Goal: Transaction & Acquisition: Purchase product/service

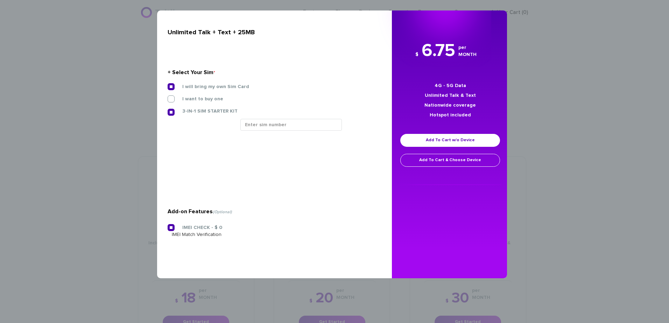
scroll to position [280, 0]
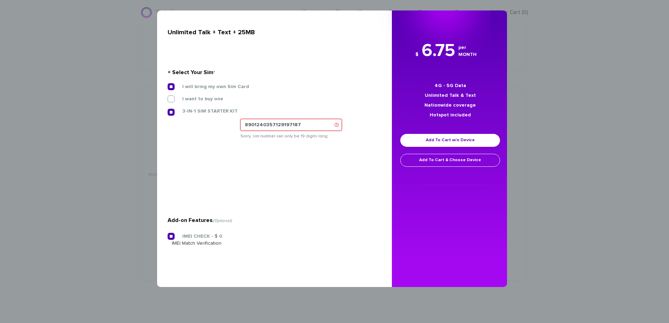
click at [305, 126] on input "8901240357129197187" at bounding box center [290, 125] width 101 height 12
type input "8901240357129197187"
click at [297, 141] on section "+ Select Your Sim * I will bring my own Sim Card I want to buy one 3-IN-1 SIM S…" at bounding box center [272, 105] width 209 height 113
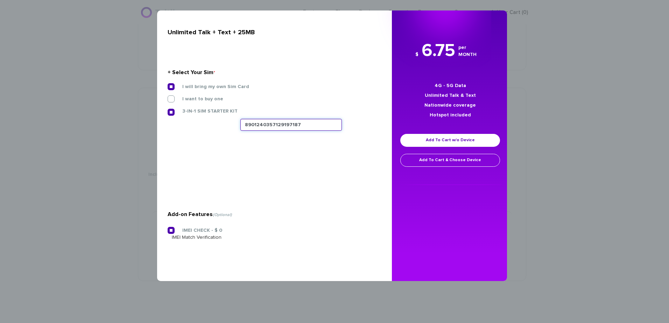
click at [289, 122] on input "8901240357129197187" at bounding box center [290, 125] width 101 height 12
click at [261, 124] on input "8901240357129197187" at bounding box center [290, 125] width 101 height 12
click at [260, 124] on input "8901240357129197187" at bounding box center [290, 125] width 101 height 12
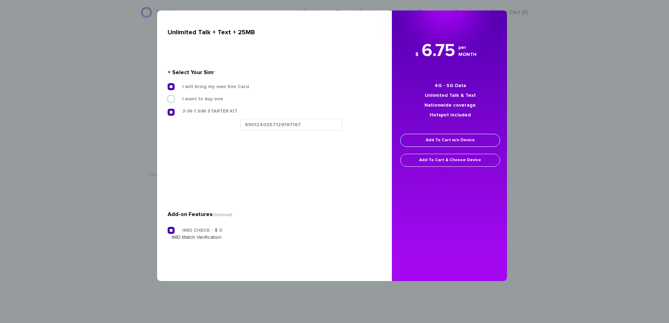
click at [435, 145] on link "Add To Cart w/o Device" at bounding box center [450, 140] width 100 height 13
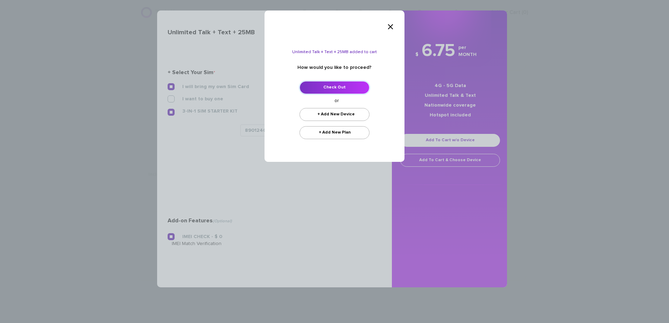
click at [346, 85] on link "Check Out" at bounding box center [335, 87] width 70 height 13
click at [393, 26] on span "×" at bounding box center [390, 27] width 7 height 14
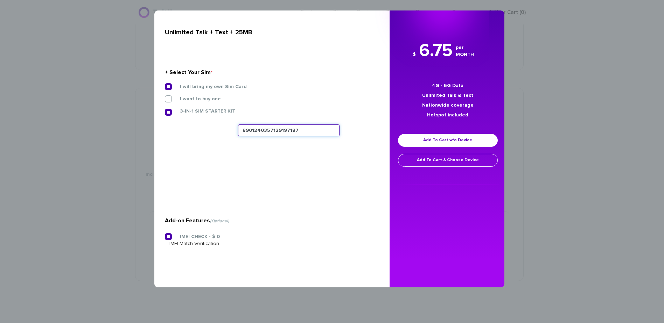
click at [303, 134] on input "8901240357129197187" at bounding box center [288, 131] width 101 height 12
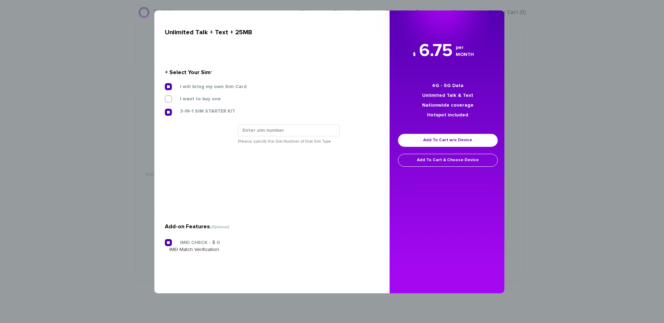
click at [91, 155] on div "× Unlimited Talk + Text + 25MB + Select Your Sim * I will bring my own Sim Card…" at bounding box center [332, 161] width 664 height 323
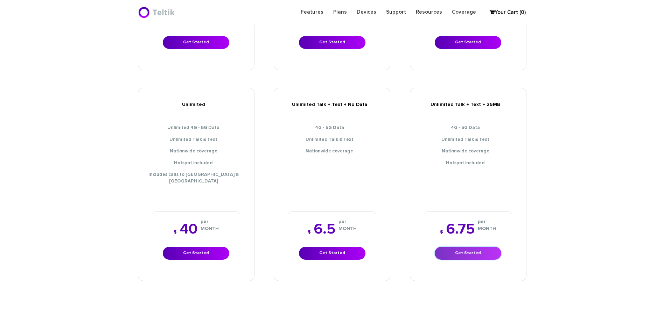
click at [468, 247] on link "Get Started" at bounding box center [468, 253] width 66 height 13
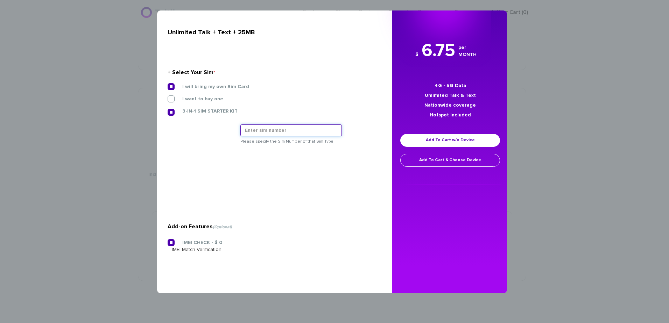
click at [263, 133] on input "text" at bounding box center [290, 131] width 101 height 12
paste input "8901240357129197187"
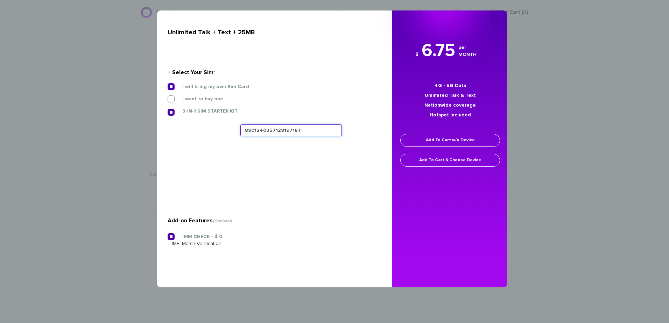
type input "8901240357129197187"
click at [450, 144] on link "Add To Cart w/o Device" at bounding box center [450, 140] width 100 height 13
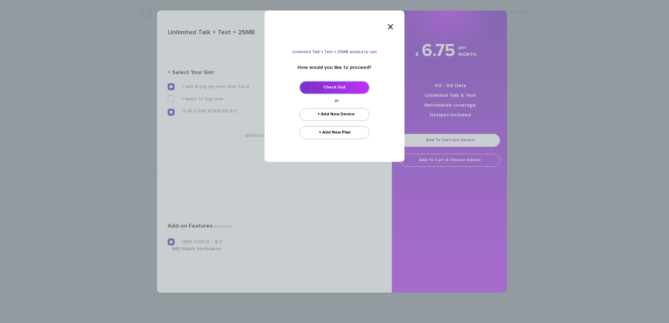
click at [346, 83] on link "Check Out" at bounding box center [335, 87] width 70 height 13
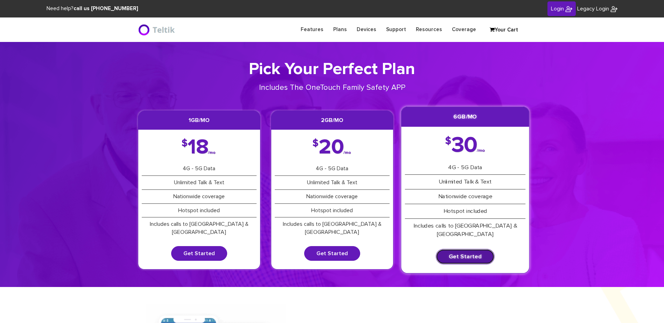
click at [479, 252] on link "Get Started" at bounding box center [465, 256] width 59 height 15
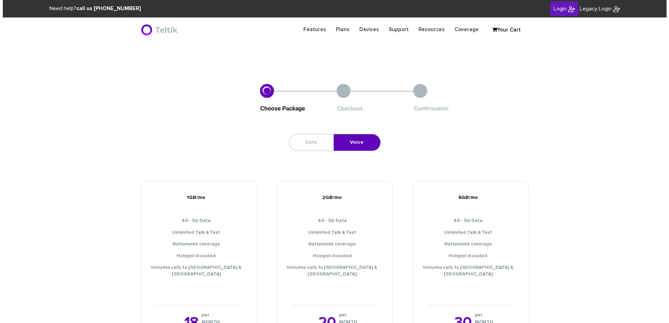
scroll to position [280, 0]
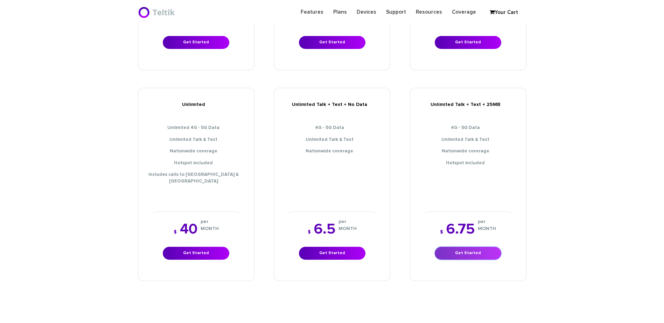
click at [470, 247] on link "Get Started" at bounding box center [468, 253] width 66 height 13
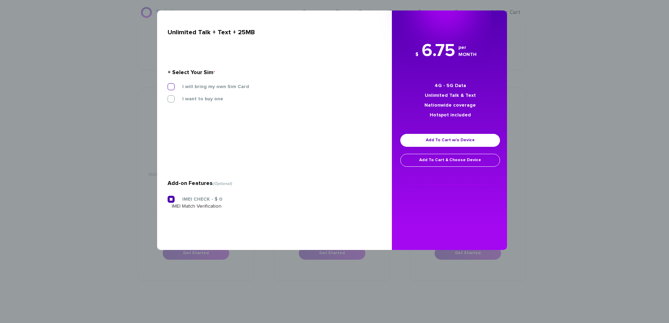
click at [211, 87] on label "I will bring my own Sim Card" at bounding box center [210, 87] width 77 height 6
click at [168, 85] on input "I will bring my own Sim Card" at bounding box center [168, 85] width 0 height 0
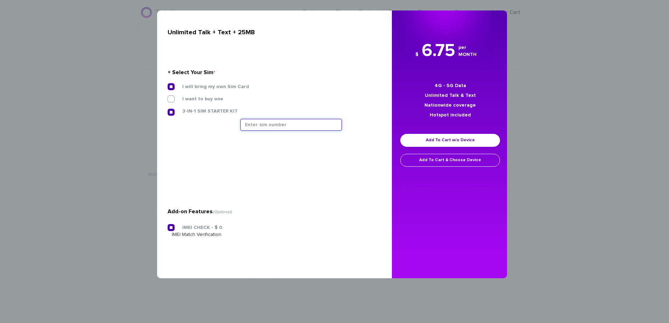
click at [291, 124] on input "text" at bounding box center [290, 125] width 101 height 12
paste input "8901240357129197187"
type input "8901240357129197187"
click at [435, 145] on link "Add To Cart w/o Device" at bounding box center [450, 140] width 100 height 13
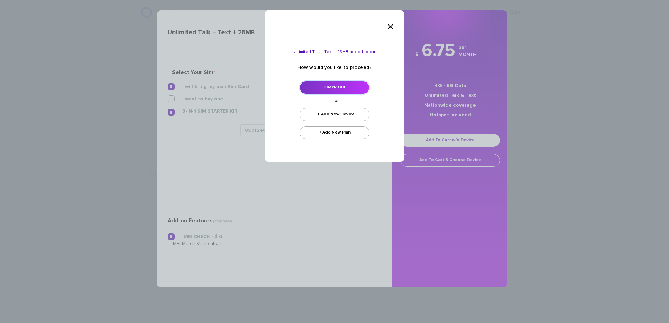
click at [336, 86] on link "Check Out" at bounding box center [335, 87] width 70 height 13
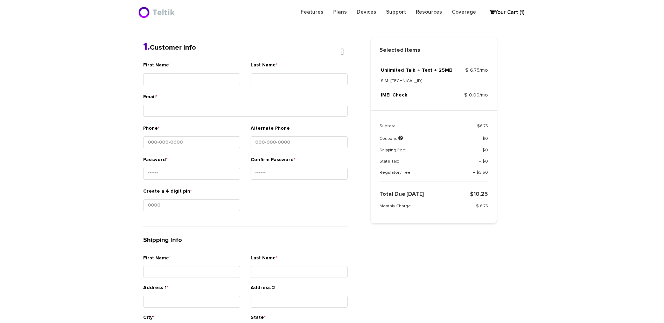
scroll to position [148, 0]
click at [211, 76] on input "First Name *" at bounding box center [191, 79] width 97 height 12
type input "Ner - Uri"
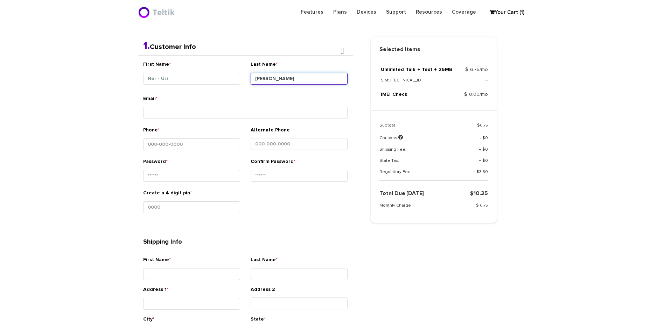
type input "Avrahams"
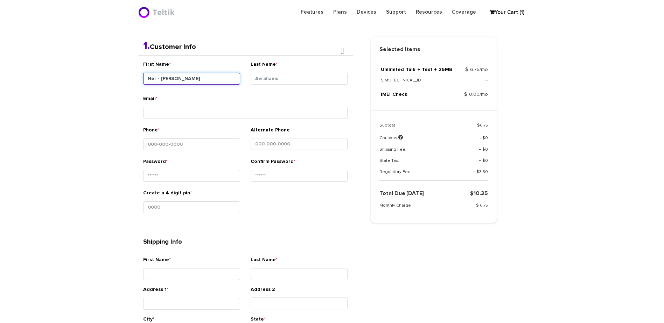
type input "Ner - Uri Avraham"
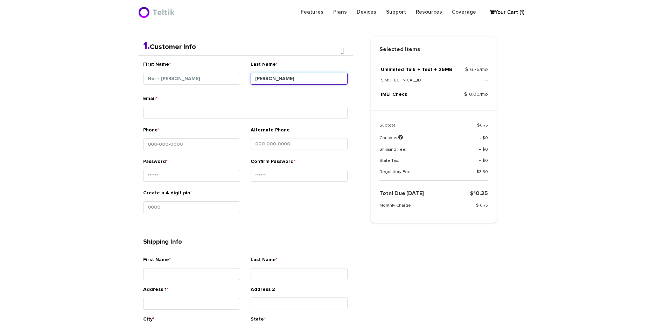
type input "Luchansky"
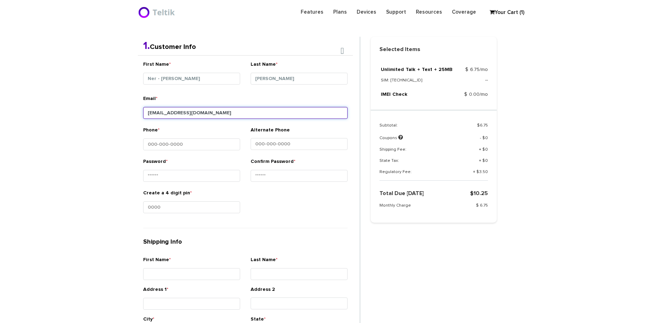
type input "orlee@luchanskylaw.com"
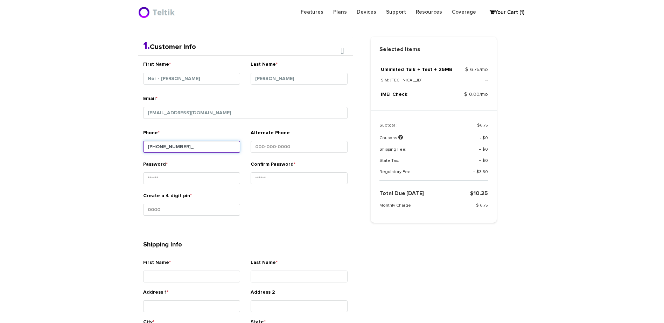
type input "410-913-2278"
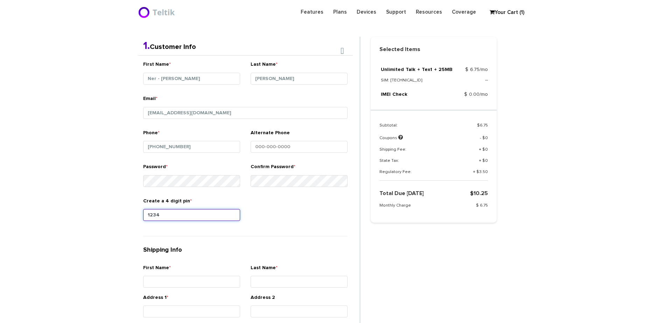
type input "1234"
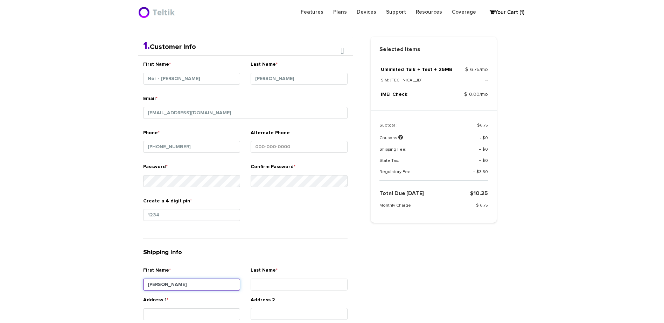
type input "[PERSON_NAME]"
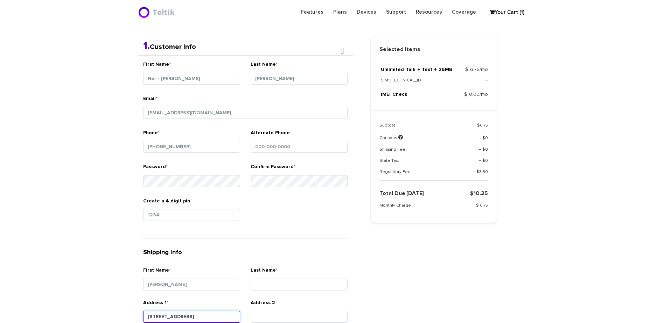
type input "[STREET_ADDRESS]"
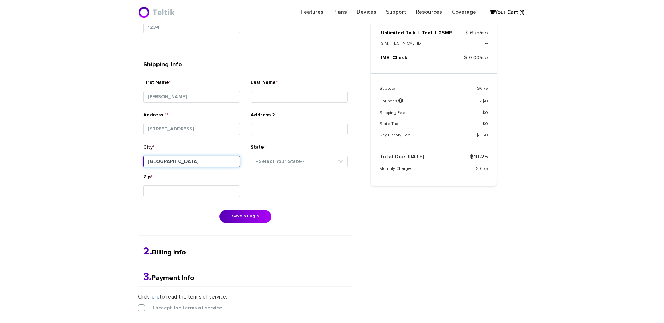
type input "[GEOGRAPHIC_DATA]"
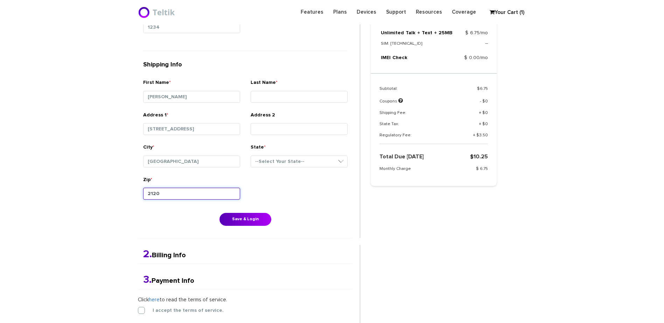
type input "21209"
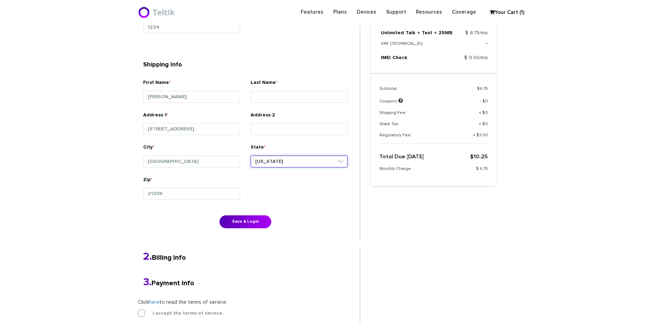
select select "MD"
type input "Luchansky"
click at [250, 229] on div "First Name * Ner - Uri Avraham Last Name * Luchansky Email * orlee@luchanskylaw…" at bounding box center [245, 53] width 215 height 373
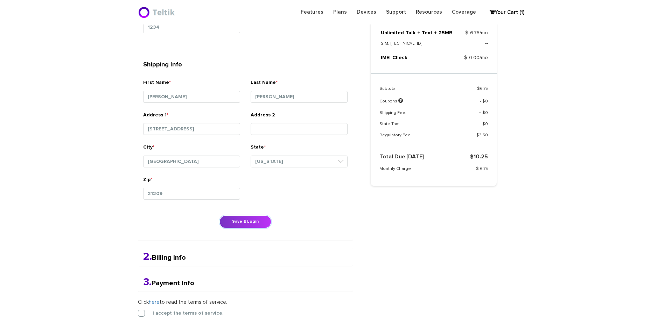
click at [249, 217] on button "Save & Login" at bounding box center [245, 222] width 52 height 13
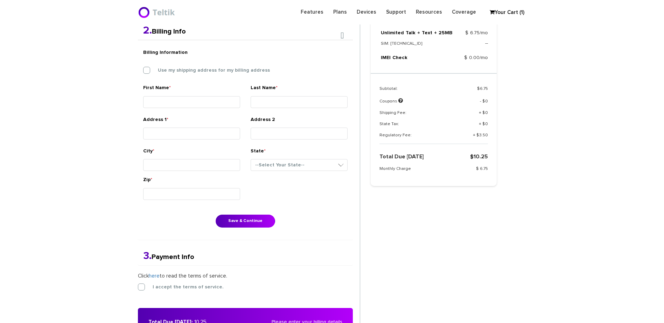
click at [188, 59] on div "Billing Information Use my shipping address for my billing address" at bounding box center [245, 64] width 215 height 39
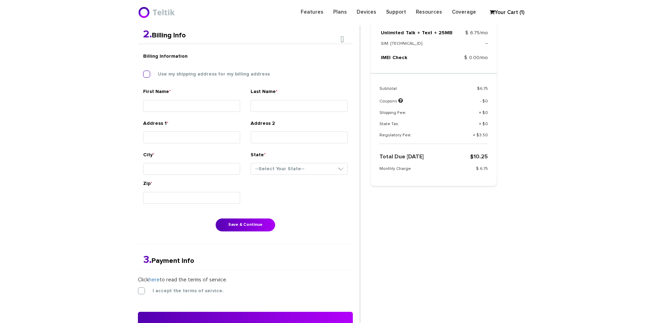
scroll to position [182, 0]
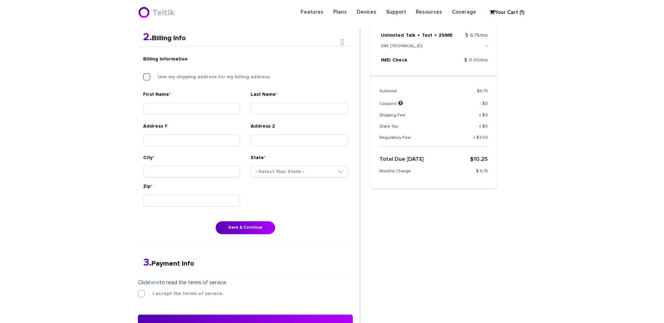
click at [191, 73] on div "Use my shipping address for my billing address" at bounding box center [245, 76] width 204 height 7
click at [200, 79] on label "Use my shipping address for my billing address" at bounding box center [208, 77] width 122 height 6
drag, startPoint x: 200, startPoint y: 79, endPoint x: 182, endPoint y: 76, distance: 18.8
click at [182, 76] on label "Use my shipping address for my billing address" at bounding box center [208, 77] width 122 height 6
click at [143, 75] on input "Use my shipping address for my billing address" at bounding box center [143, 75] width 0 height 0
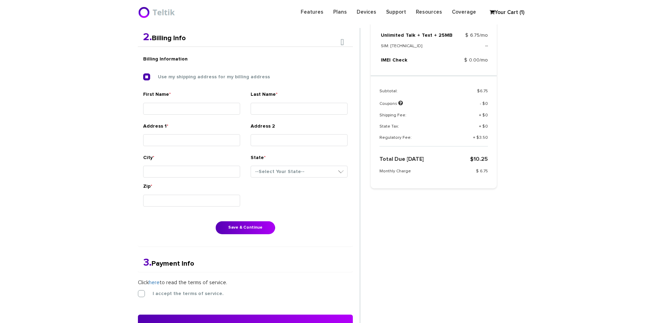
type input "[PERSON_NAME]"
type input "Luchansky"
type input "6107 Benhurst Road"
type input "Baltimore"
select select "MD"
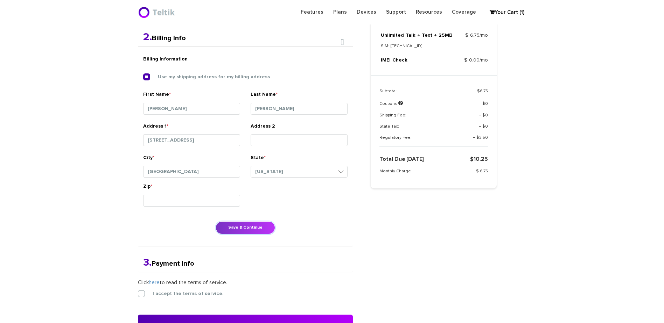
click at [242, 230] on button "Save & Continue" at bounding box center [245, 227] width 59 height 13
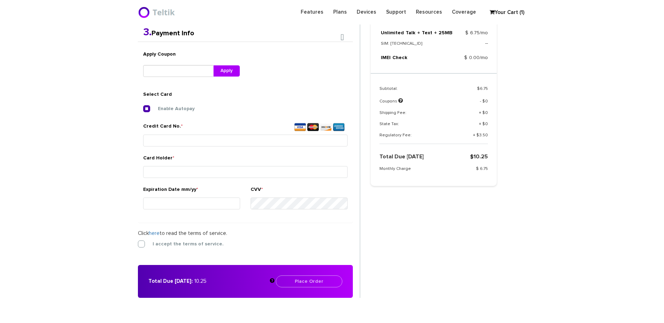
scroll to position [157, 0]
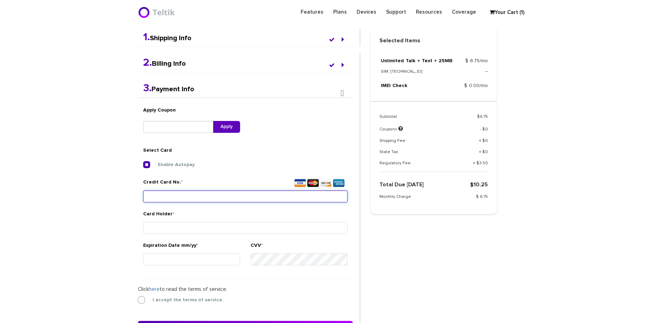
click at [204, 192] on input "Credit Card No. *" at bounding box center [245, 197] width 204 height 12
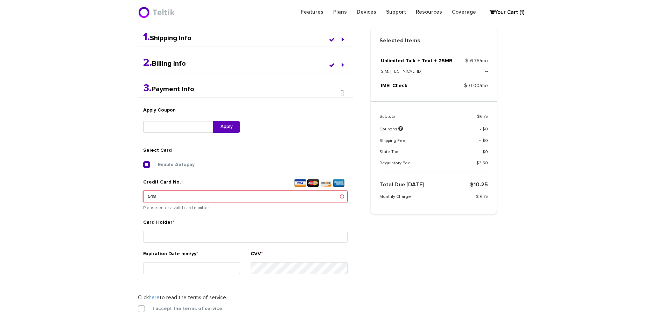
click at [294, 201] on input "518" at bounding box center [245, 197] width 204 height 12
type input "5189 4101 8174 4163"
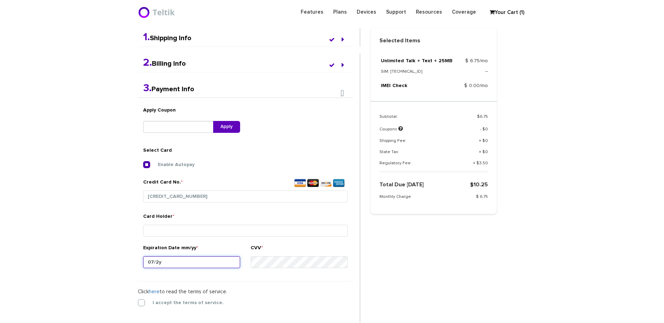
type input "07/28"
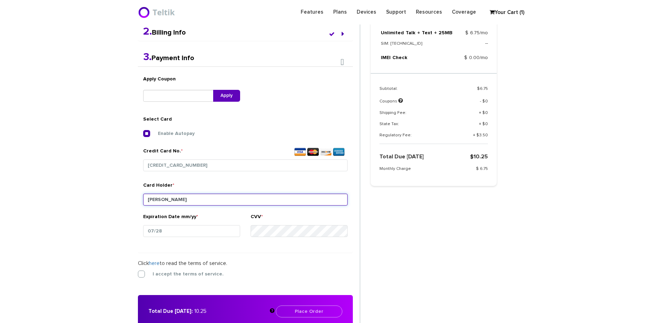
scroll to position [227, 0]
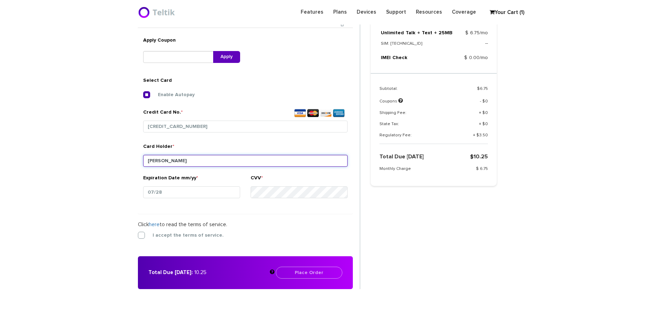
type input "Orlee Luchansky"
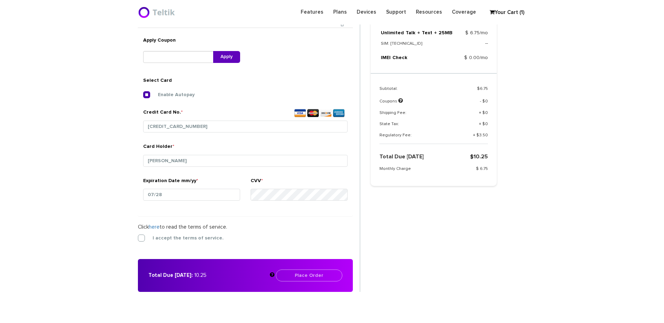
click at [187, 230] on form "2. Billing Info Billing Information Use my shipping address for my billing addr…" at bounding box center [249, 138] width 222 height 308
click at [189, 235] on label "I accept the terms of service." at bounding box center [183, 238] width 82 height 6
click at [138, 236] on input "I accept the terms of service." at bounding box center [138, 236] width 0 height 0
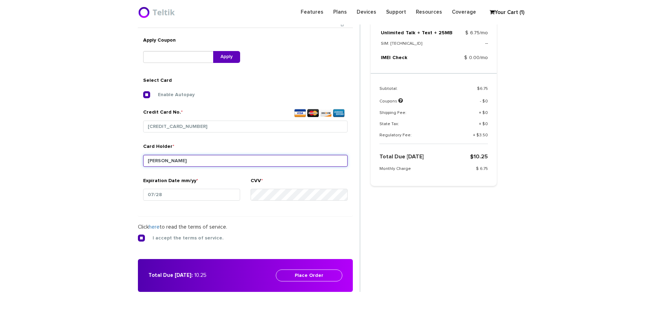
drag, startPoint x: 200, startPoint y: 155, endPoint x: 161, endPoint y: 159, distance: 39.0
click at [161, 159] on input "Orlee Luchansky" at bounding box center [245, 161] width 204 height 12
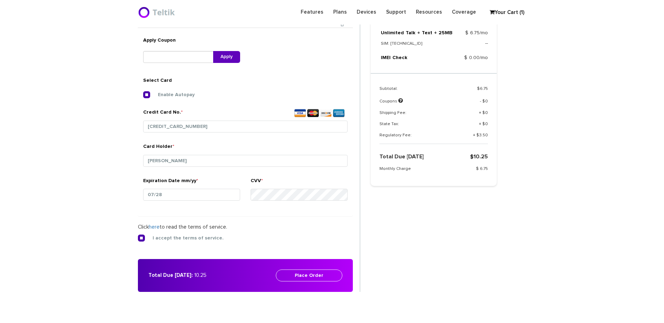
click at [341, 285] on div "Total Due Today: 10.25 Place Order Please enter your billing details" at bounding box center [245, 275] width 215 height 33
click at [333, 274] on button "Place Order" at bounding box center [309, 276] width 66 height 12
